Goal: Information Seeking & Learning: Learn about a topic

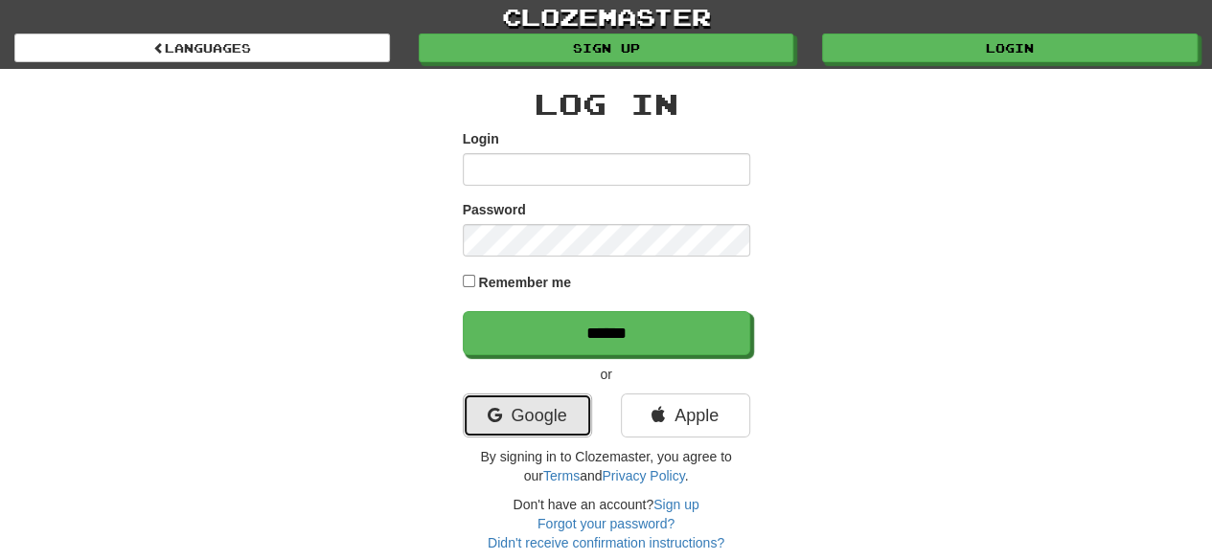
click at [530, 421] on link "Google" at bounding box center [527, 416] width 129 height 44
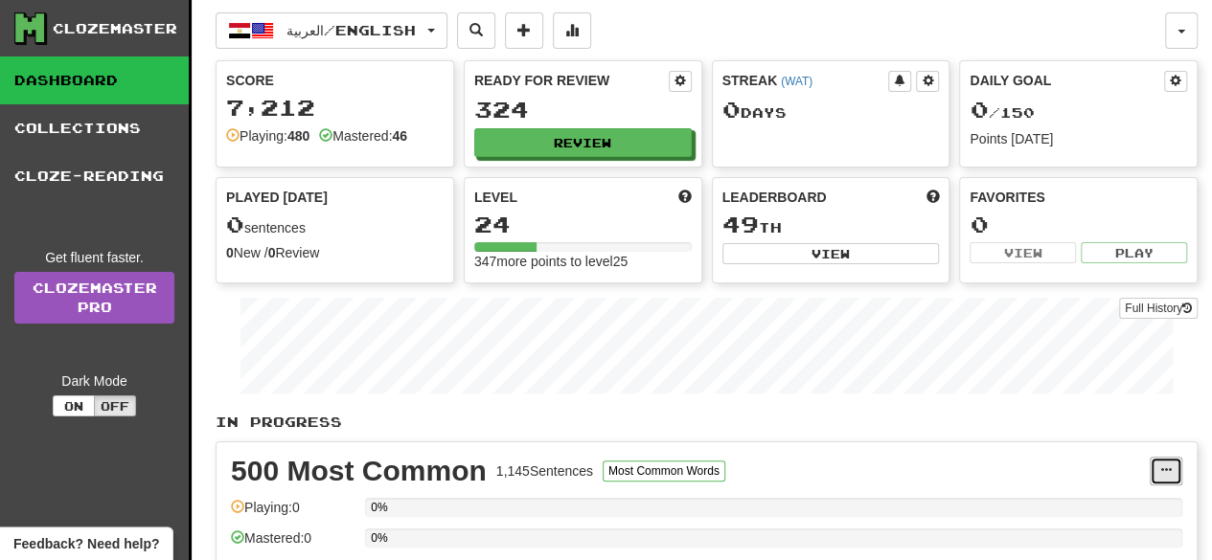
click at [1174, 466] on button at bounding box center [1165, 471] width 33 height 29
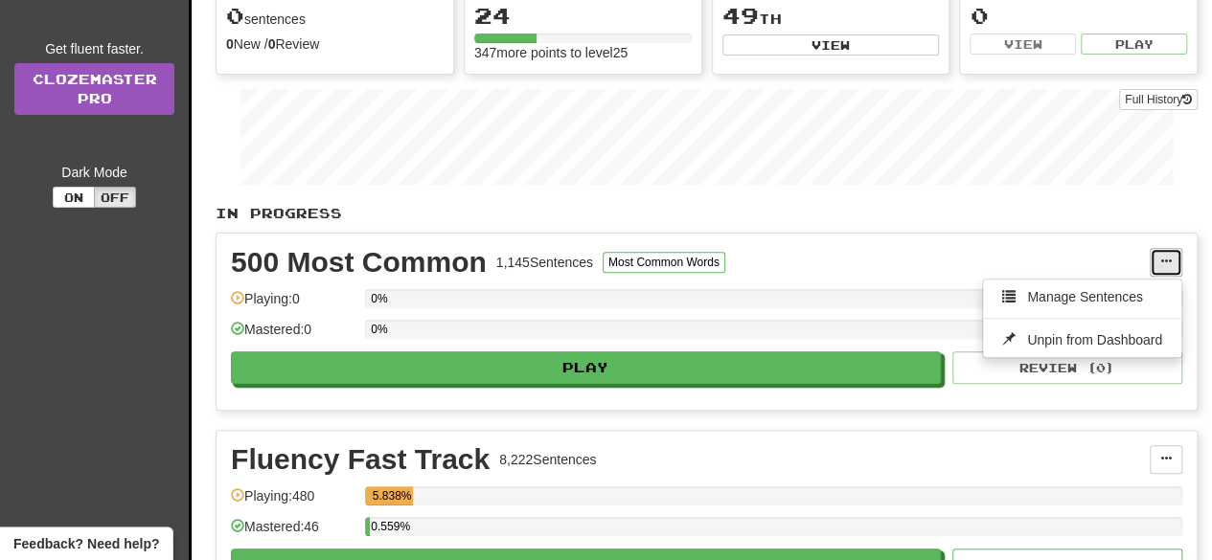
scroll to position [222, 0]
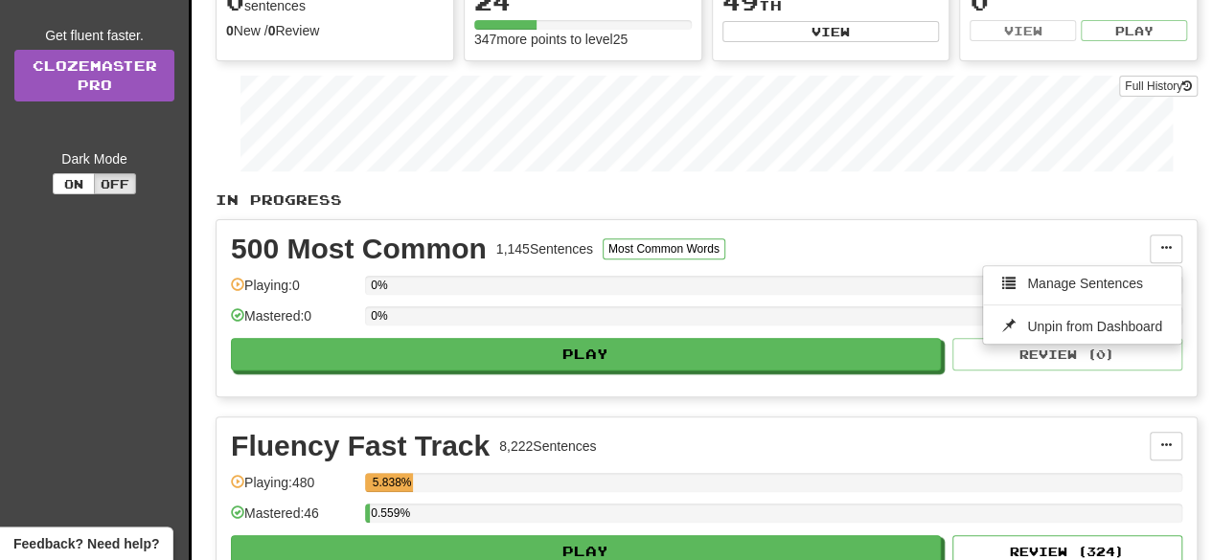
click at [834, 238] on div "500 Most Common 1,145 Sentences Most Common Words" at bounding box center [690, 249] width 919 height 29
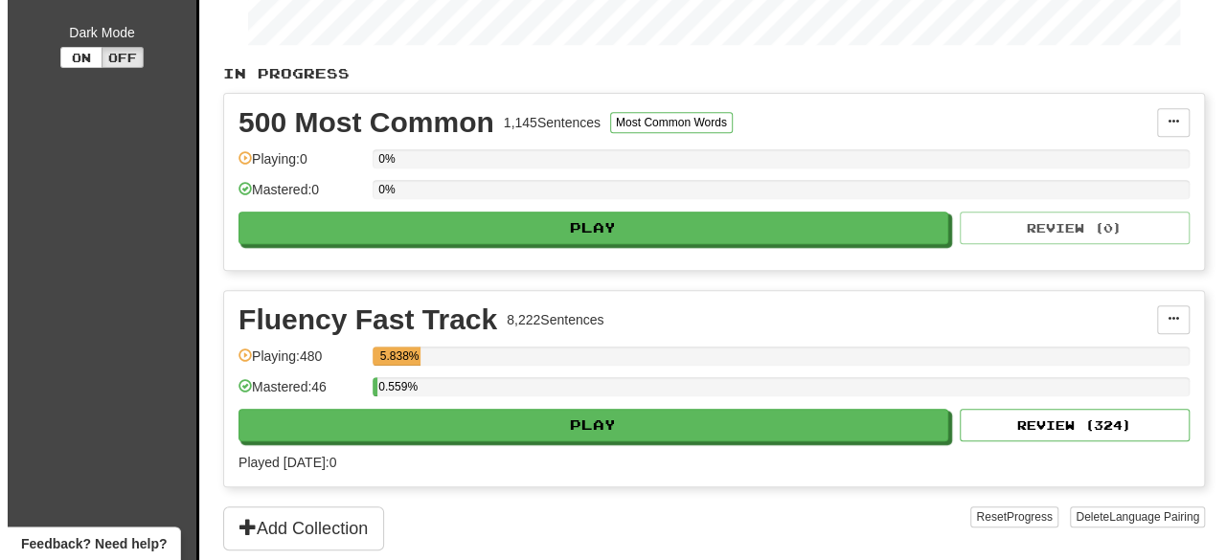
scroll to position [321, 0]
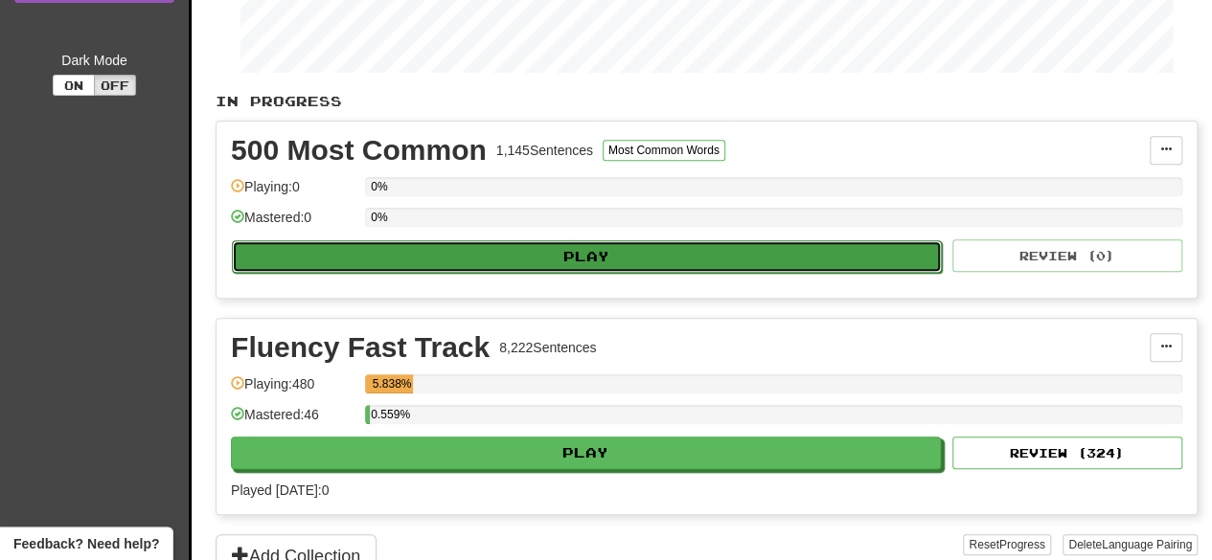
click at [419, 240] on button "Play" at bounding box center [587, 256] width 710 height 33
select select "**"
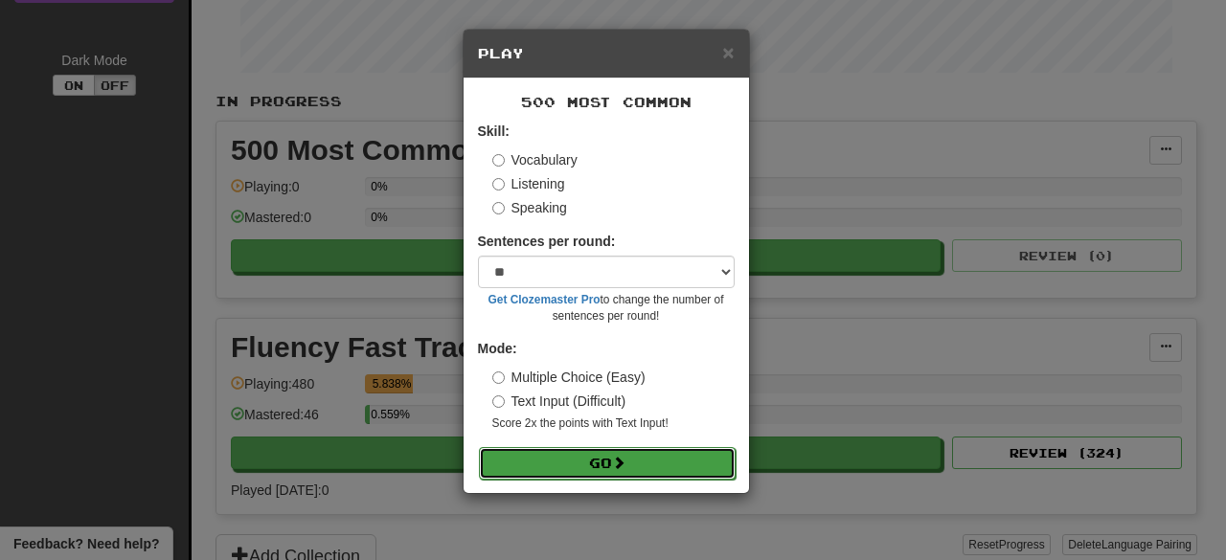
click at [519, 465] on button "Go" at bounding box center [607, 463] width 257 height 33
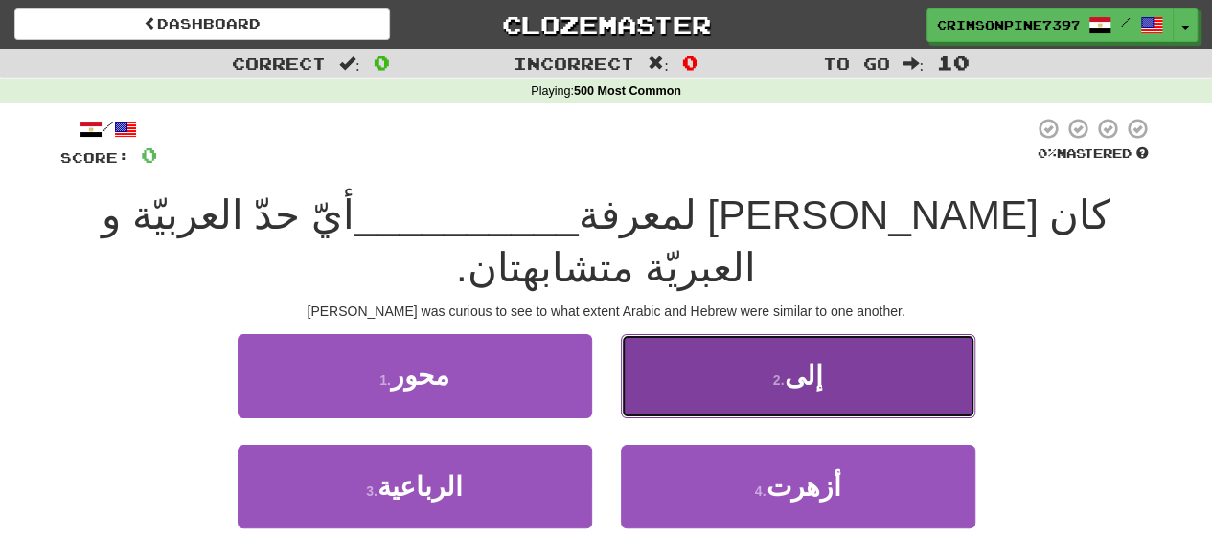
click at [715, 334] on button "2 . إلى" at bounding box center [798, 375] width 354 height 83
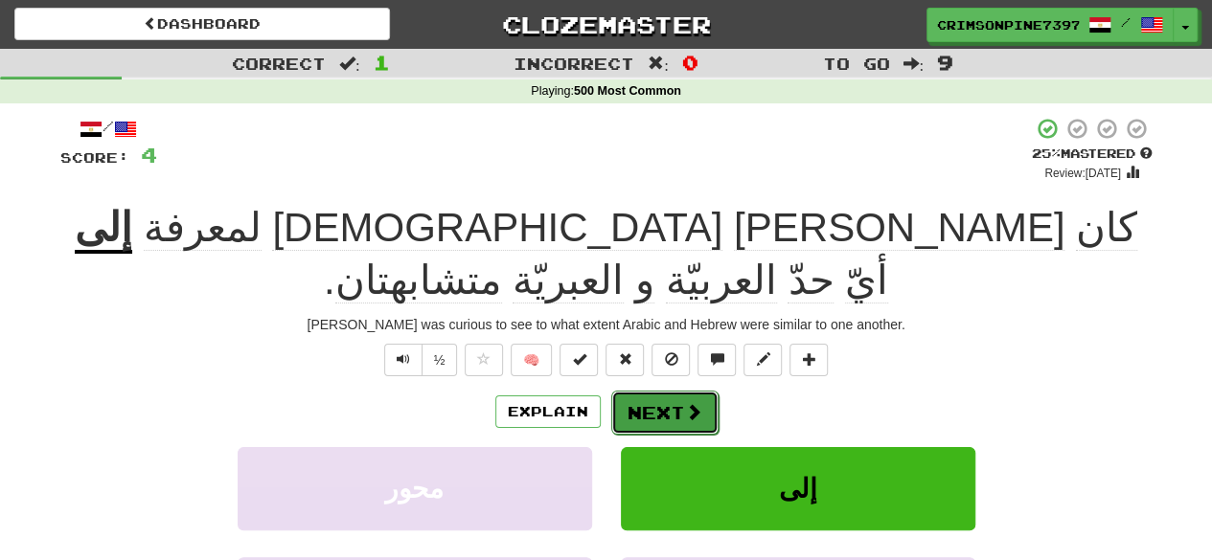
click at [701, 391] on button "Next" at bounding box center [664, 413] width 107 height 44
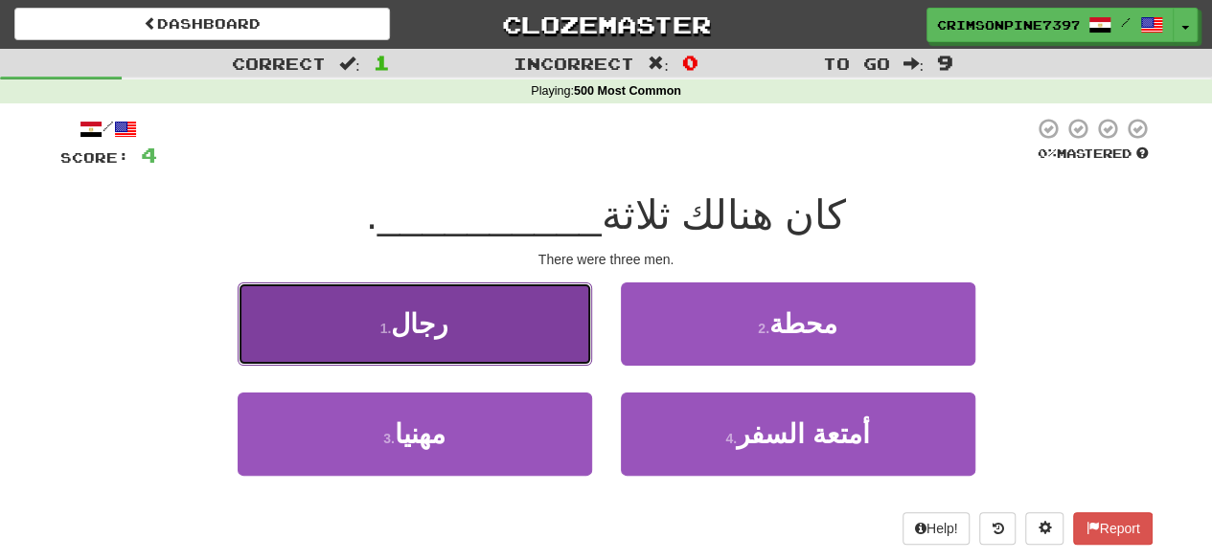
click at [487, 322] on button "1 . رجال" at bounding box center [415, 324] width 354 height 83
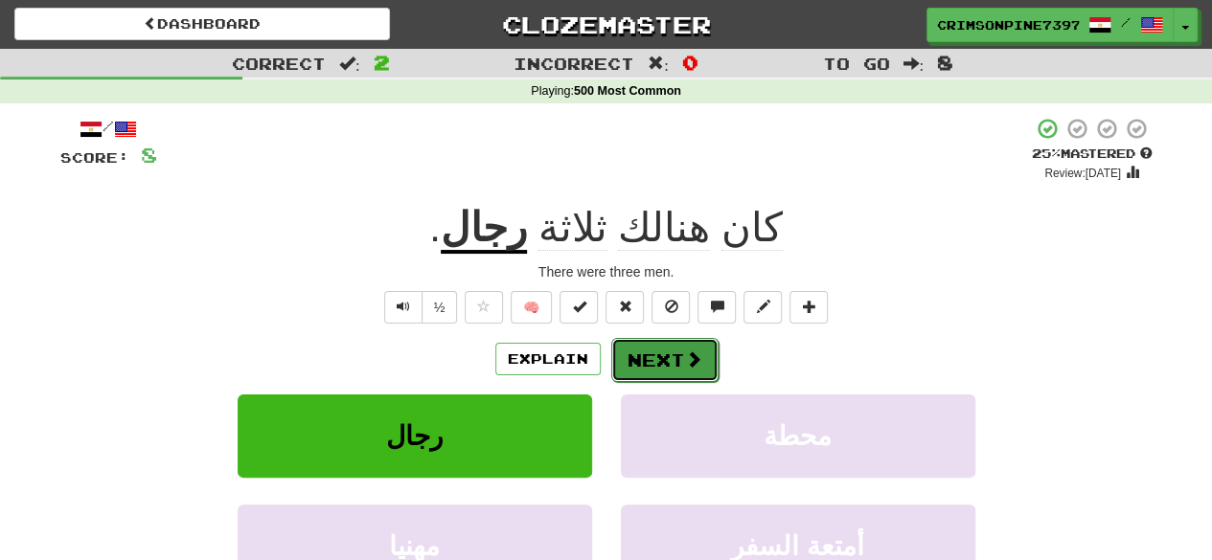
click at [699, 358] on button "Next" at bounding box center [664, 360] width 107 height 44
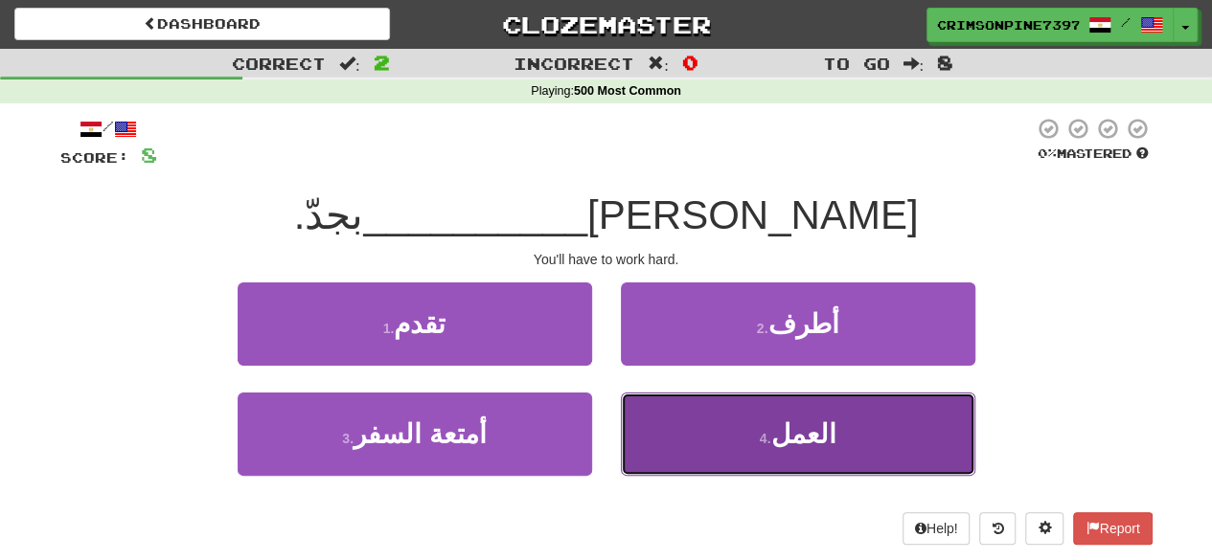
click at [806, 433] on span "العمل" at bounding box center [802, 435] width 65 height 30
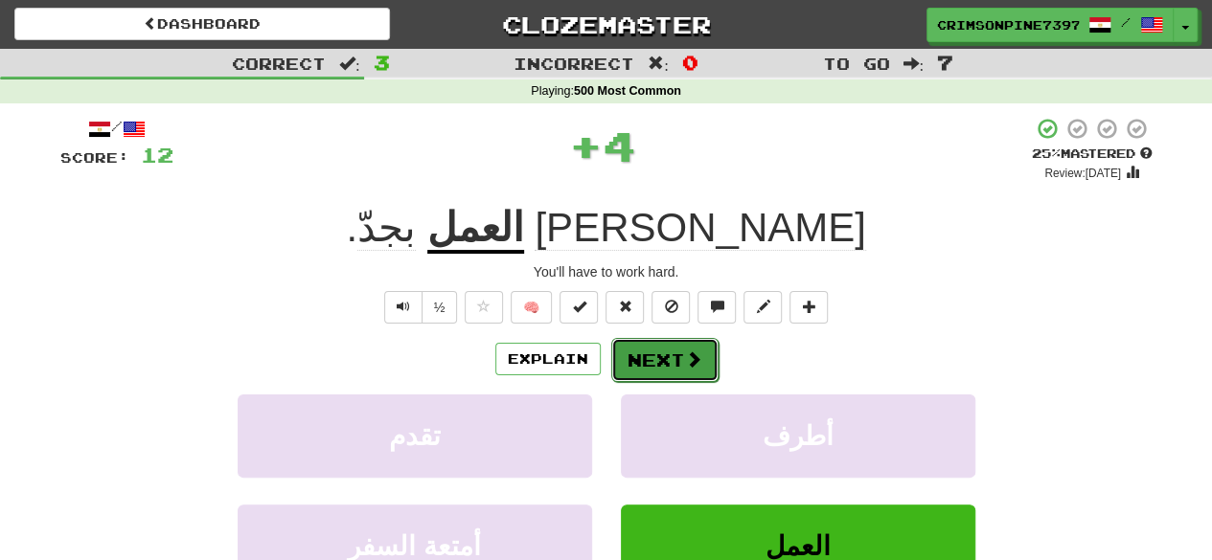
click at [687, 358] on span at bounding box center [693, 359] width 17 height 17
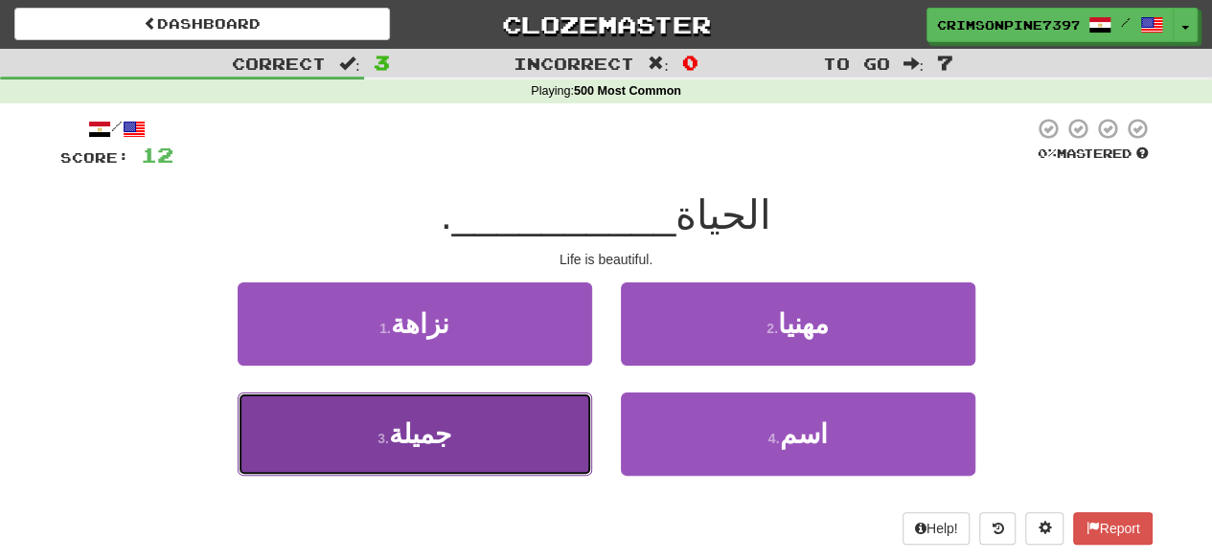
click at [450, 426] on button "3 . جميلة" at bounding box center [415, 434] width 354 height 83
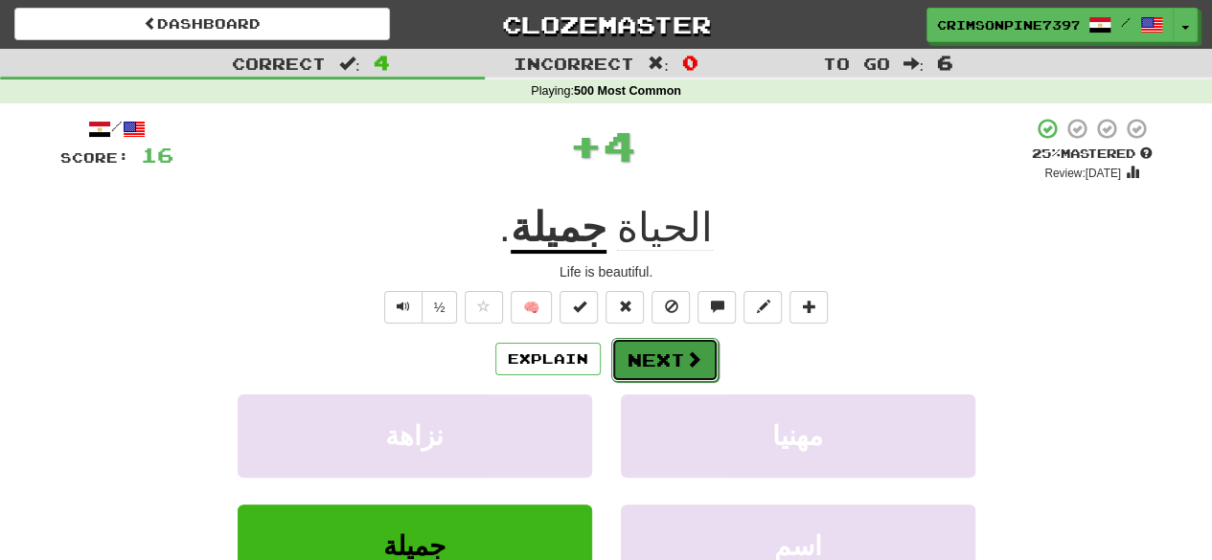
click at [685, 351] on span at bounding box center [693, 359] width 17 height 17
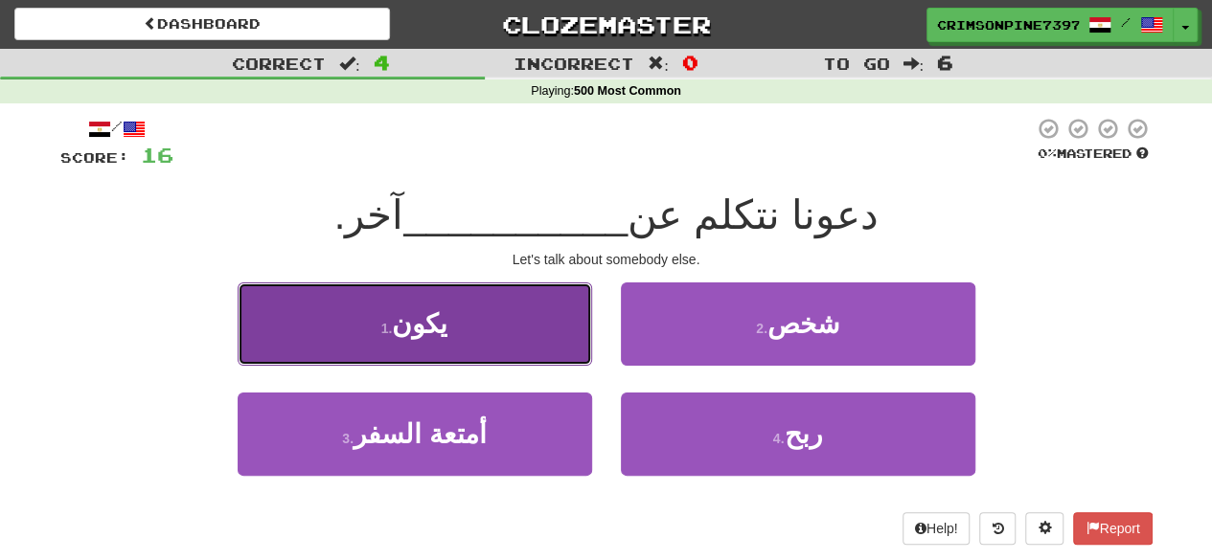
click at [438, 334] on span "يكون" at bounding box center [420, 324] width 56 height 30
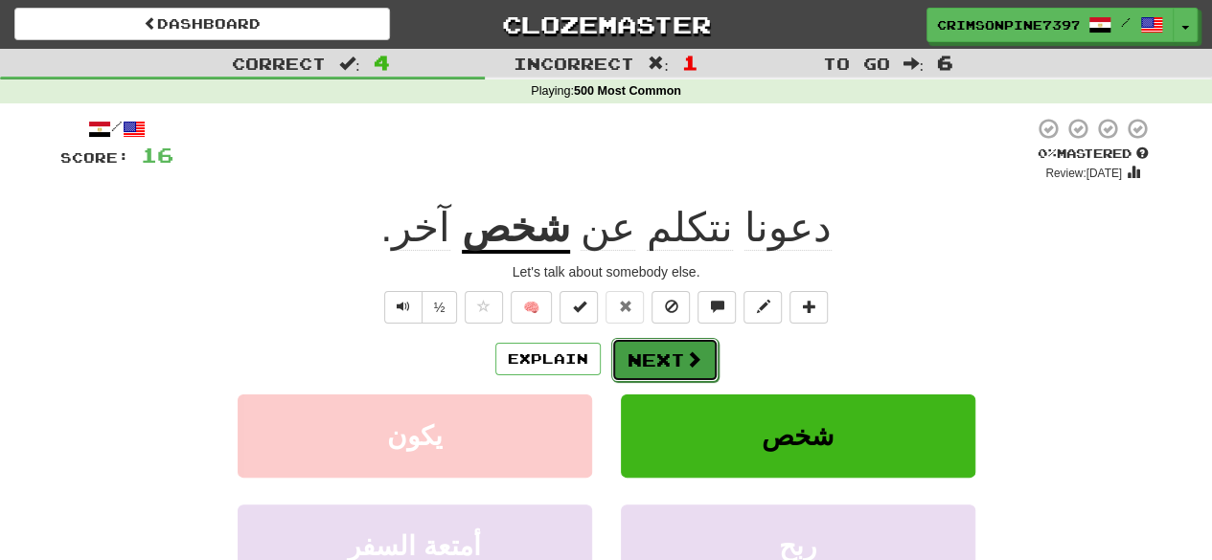
click at [667, 374] on button "Next" at bounding box center [664, 360] width 107 height 44
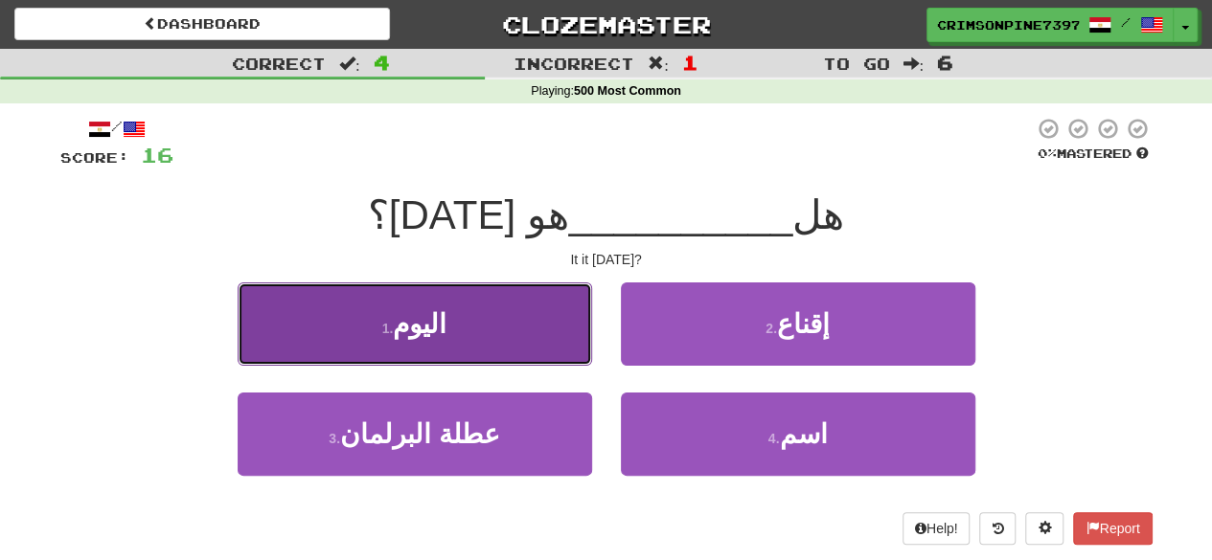
click at [478, 329] on button "1 . [DATE]" at bounding box center [415, 324] width 354 height 83
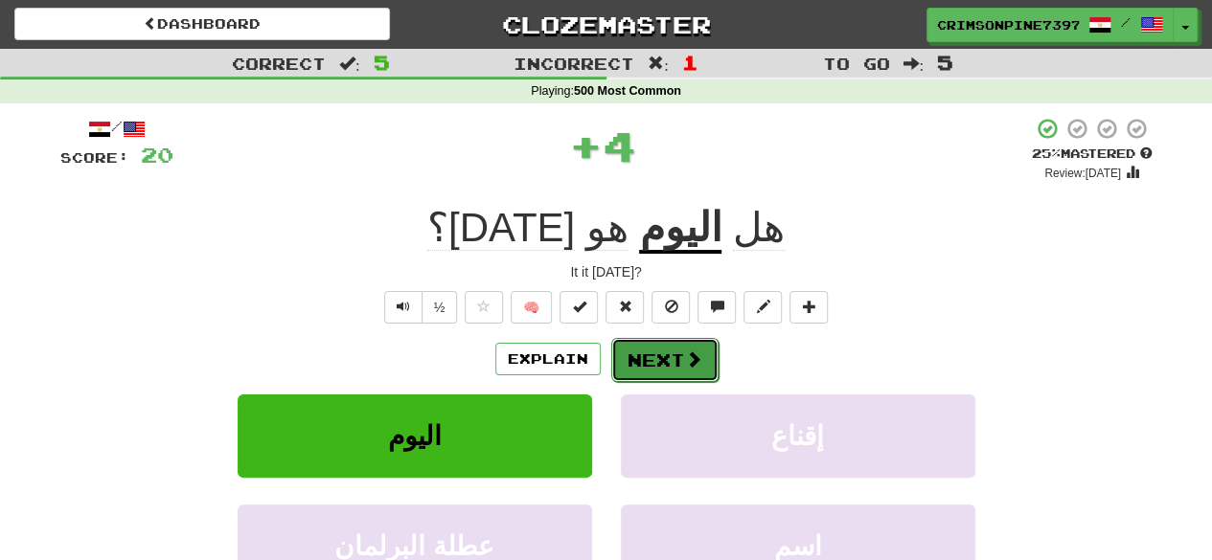
click at [693, 356] on span at bounding box center [693, 359] width 17 height 17
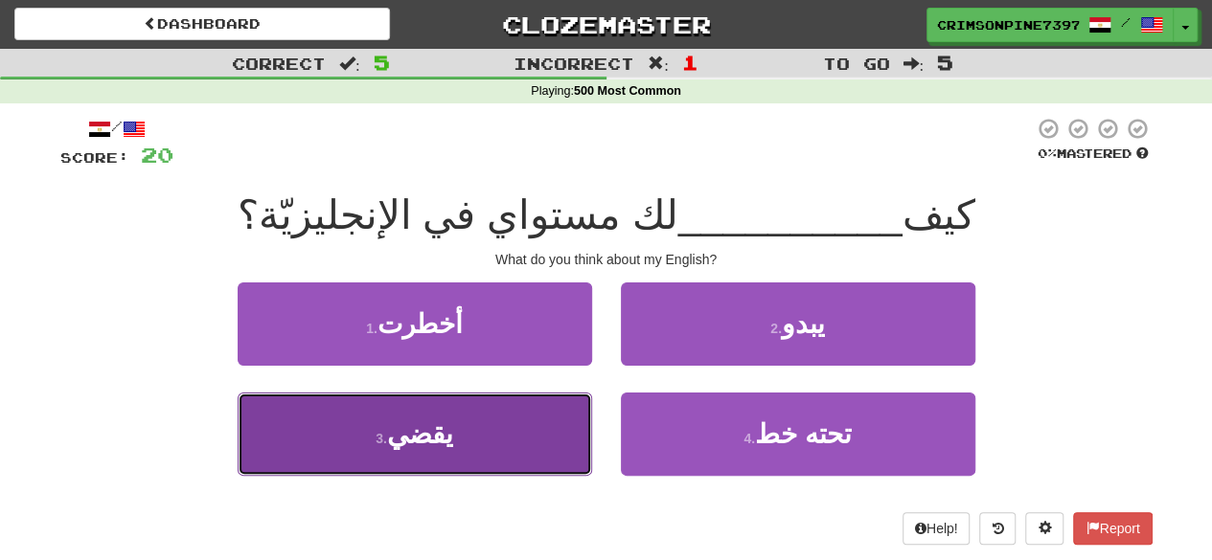
click at [452, 463] on button "3 . يقضي" at bounding box center [415, 434] width 354 height 83
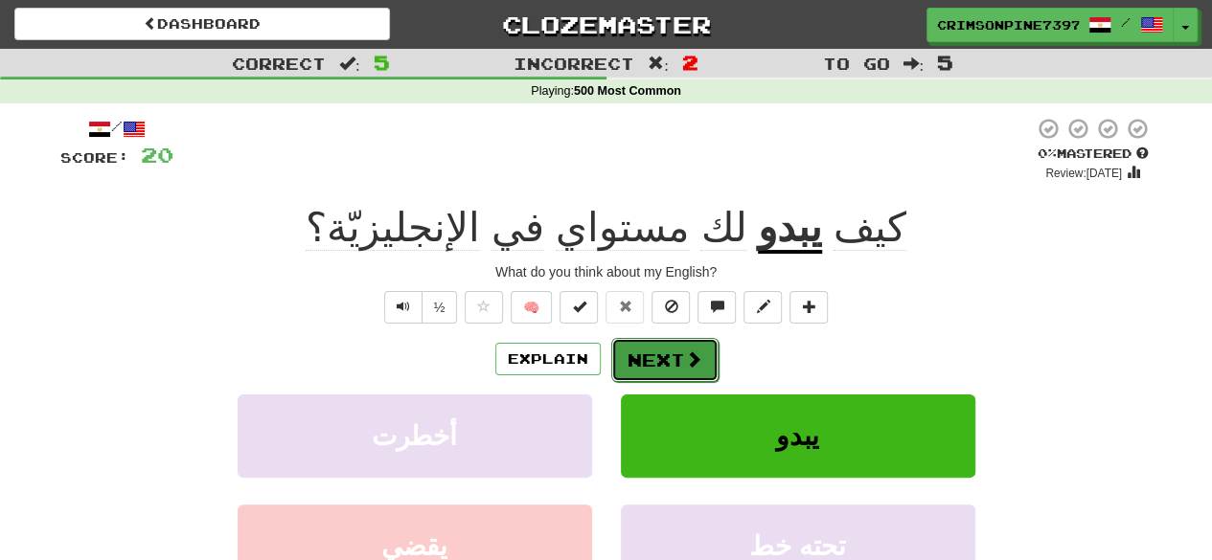
click at [693, 352] on span at bounding box center [693, 359] width 17 height 17
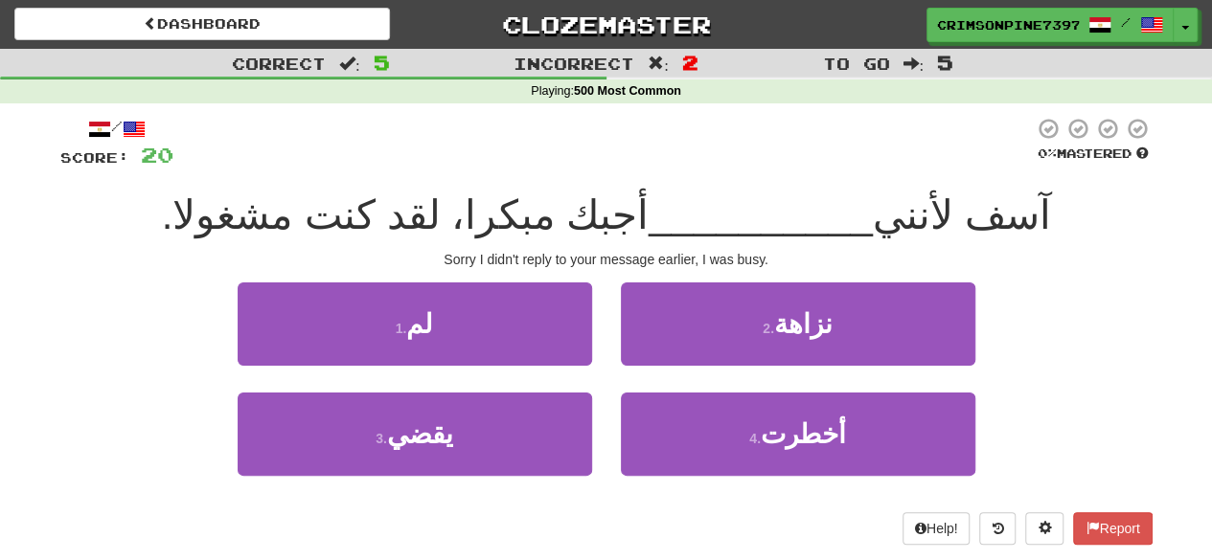
click at [102, 232] on div "آسف لأنني __________ أجبك مبكرا، لقد كنت مشغولا." at bounding box center [606, 216] width 1092 height 53
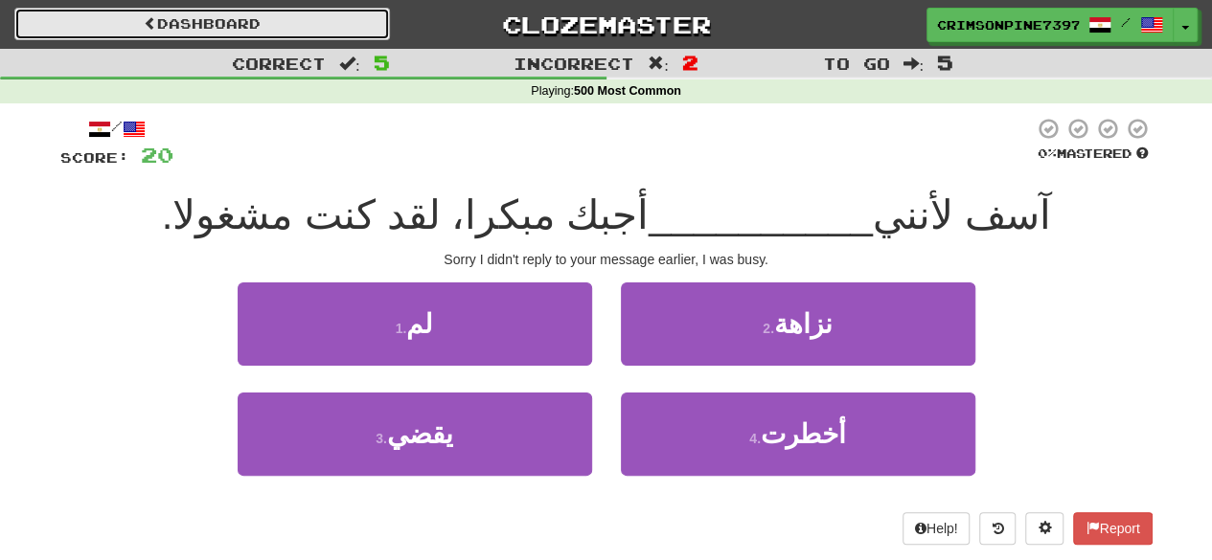
click at [48, 28] on link "Dashboard" at bounding box center [201, 24] width 375 height 33
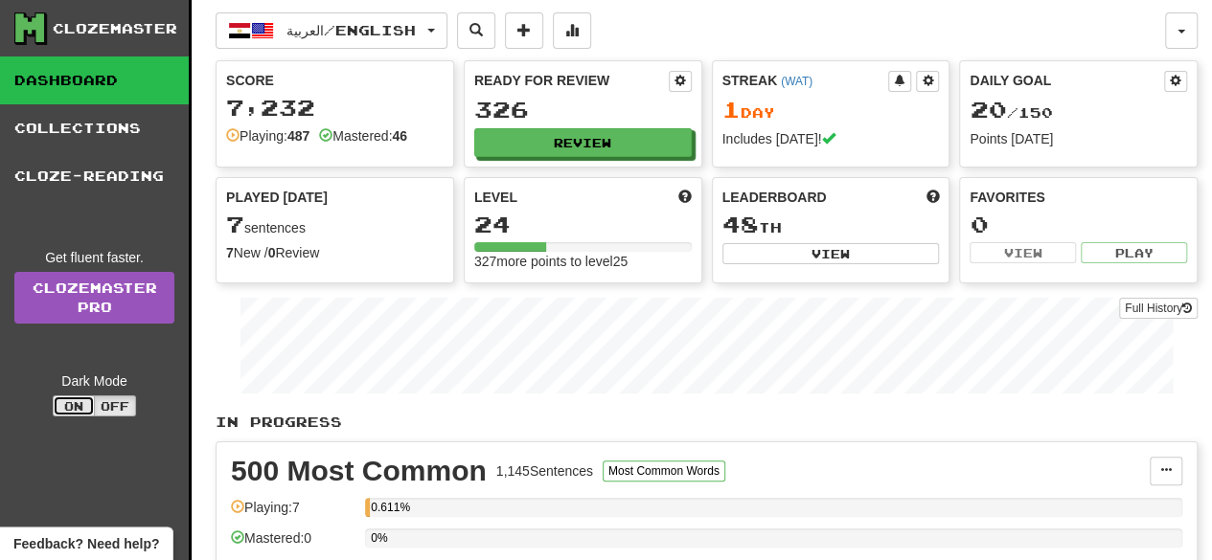
click at [73, 406] on button "On" at bounding box center [74, 406] width 42 height 21
